Goal: Feedback & Contribution: Submit feedback/report problem

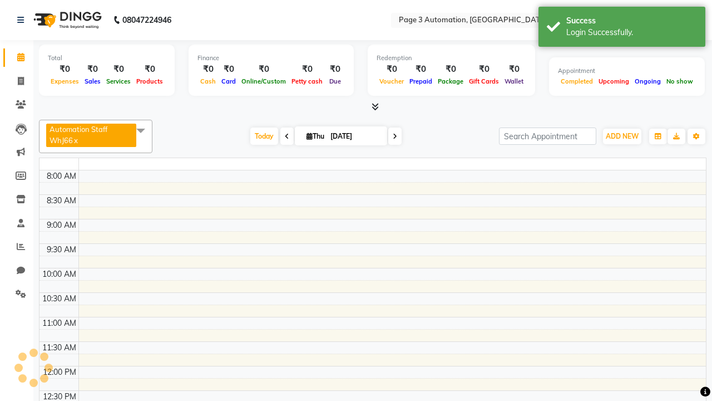
select select "en"
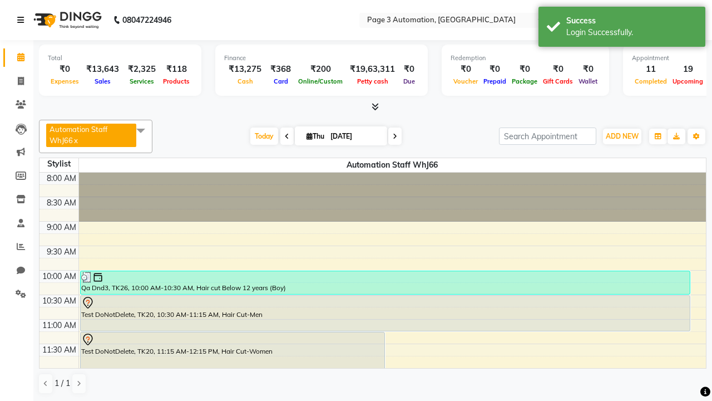
click at [23, 20] on icon at bounding box center [20, 20] width 7 height 8
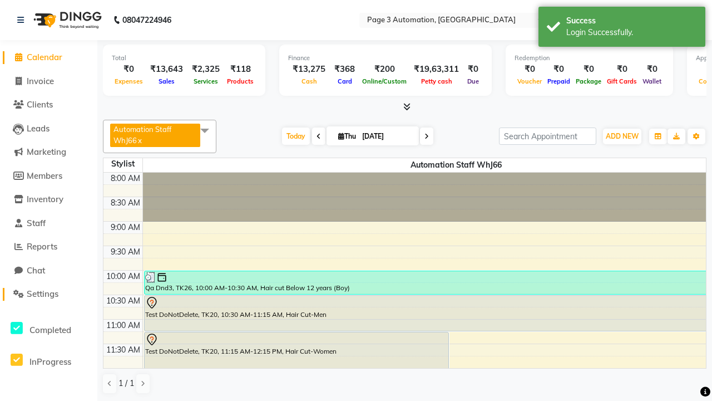
click at [48, 294] on span "Settings" at bounding box center [43, 293] width 32 height 11
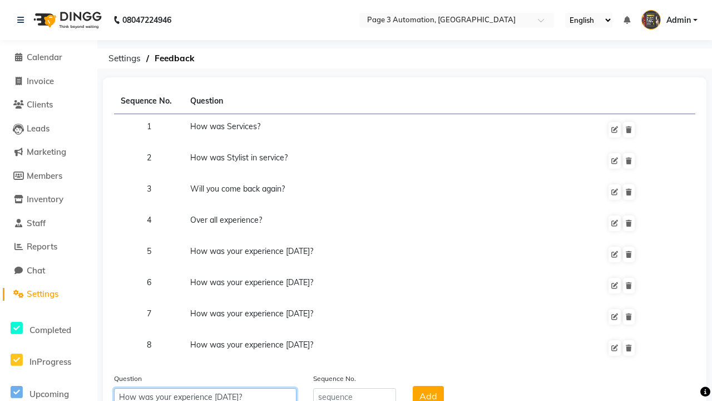
type input "How was your experience [DATE]?"
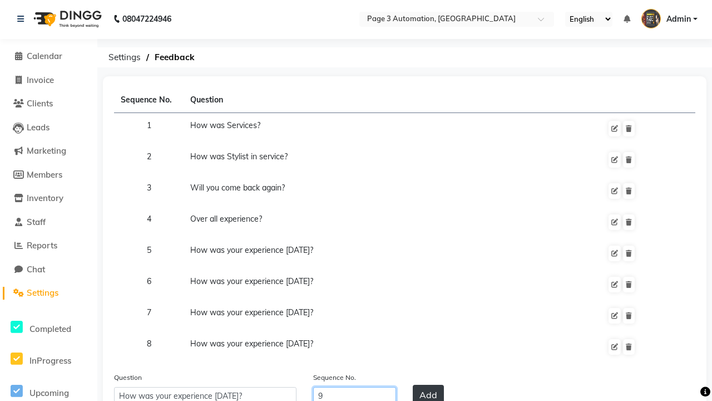
type input "9"
click at [428, 391] on button "Add" at bounding box center [428, 394] width 31 height 20
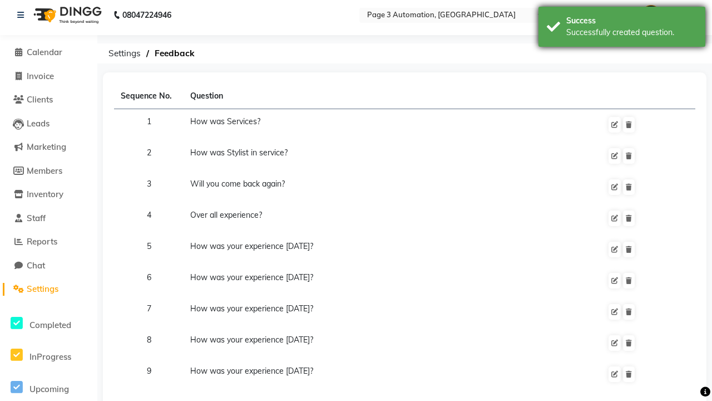
click at [622, 28] on div "Successfully created question." at bounding box center [631, 33] width 131 height 12
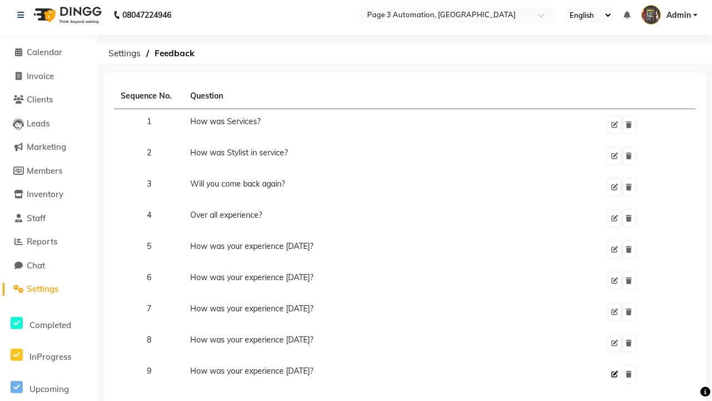
click at [615, 374] on icon at bounding box center [614, 374] width 7 height 7
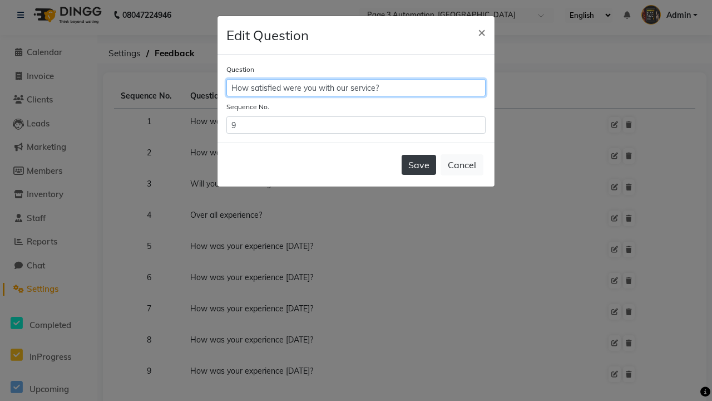
type input "How satisfied were you with our service?"
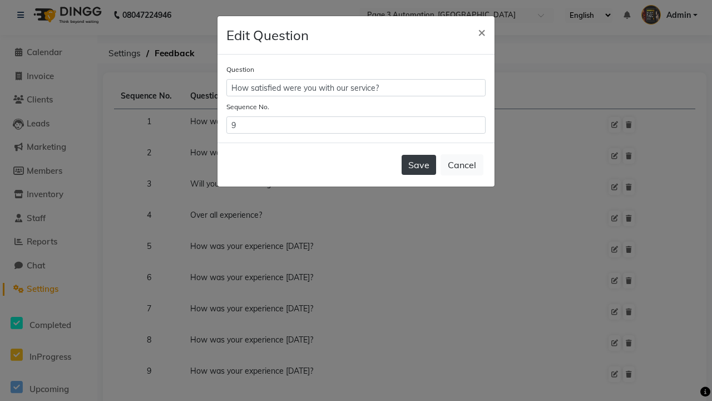
click at [419, 165] on button "Save" at bounding box center [419, 165] width 34 height 20
